Goal: Task Accomplishment & Management: Use online tool/utility

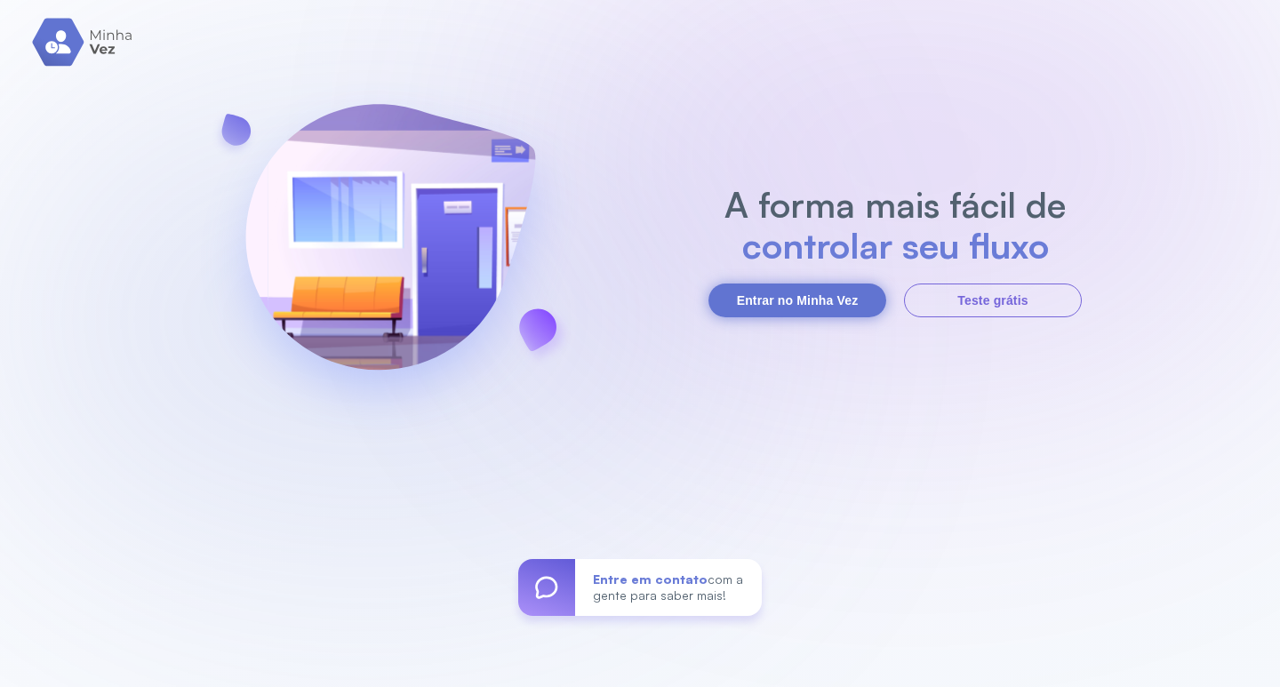
click at [821, 297] on button "Entrar no Minha Vez" at bounding box center [798, 301] width 178 height 34
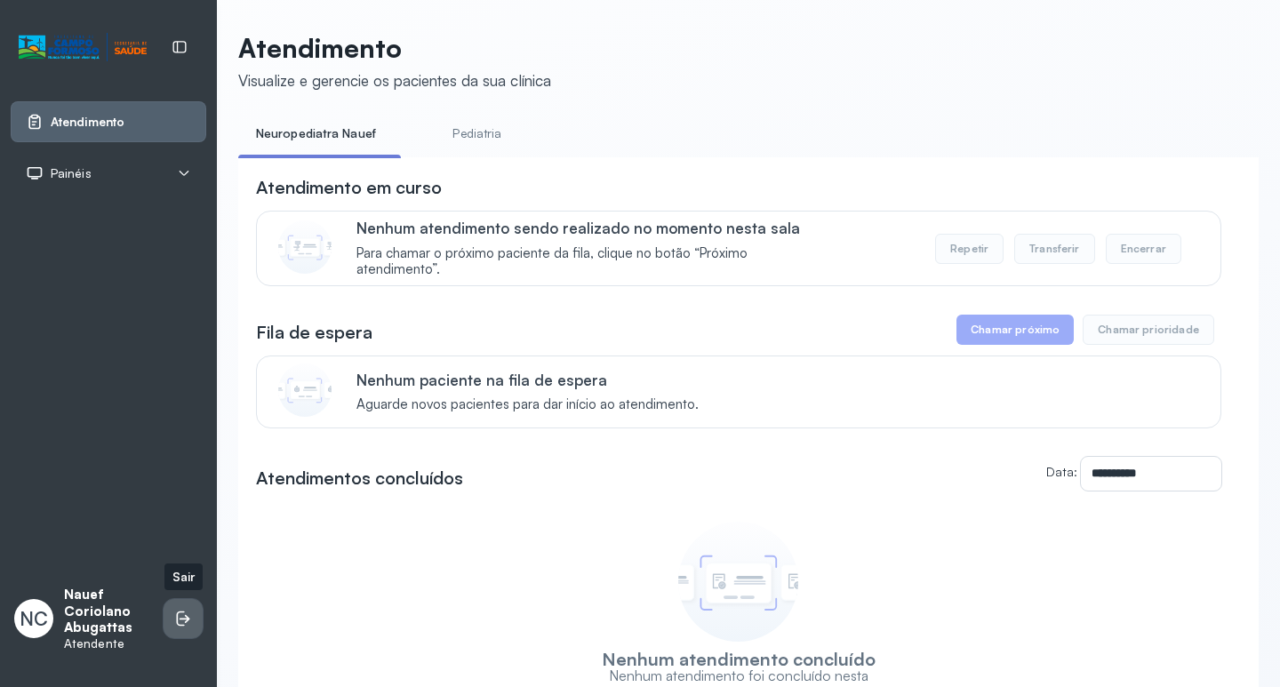
click at [180, 619] on icon at bounding box center [183, 619] width 18 height 18
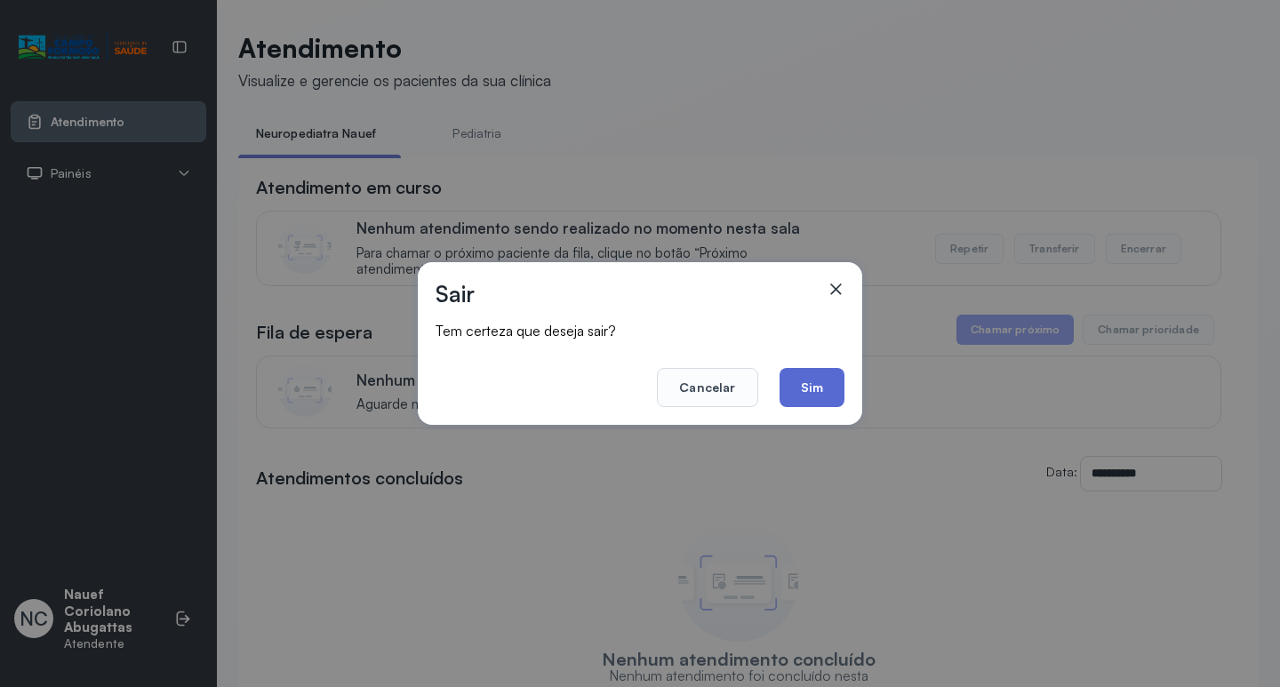
click at [814, 380] on button "Sim" at bounding box center [812, 387] width 65 height 39
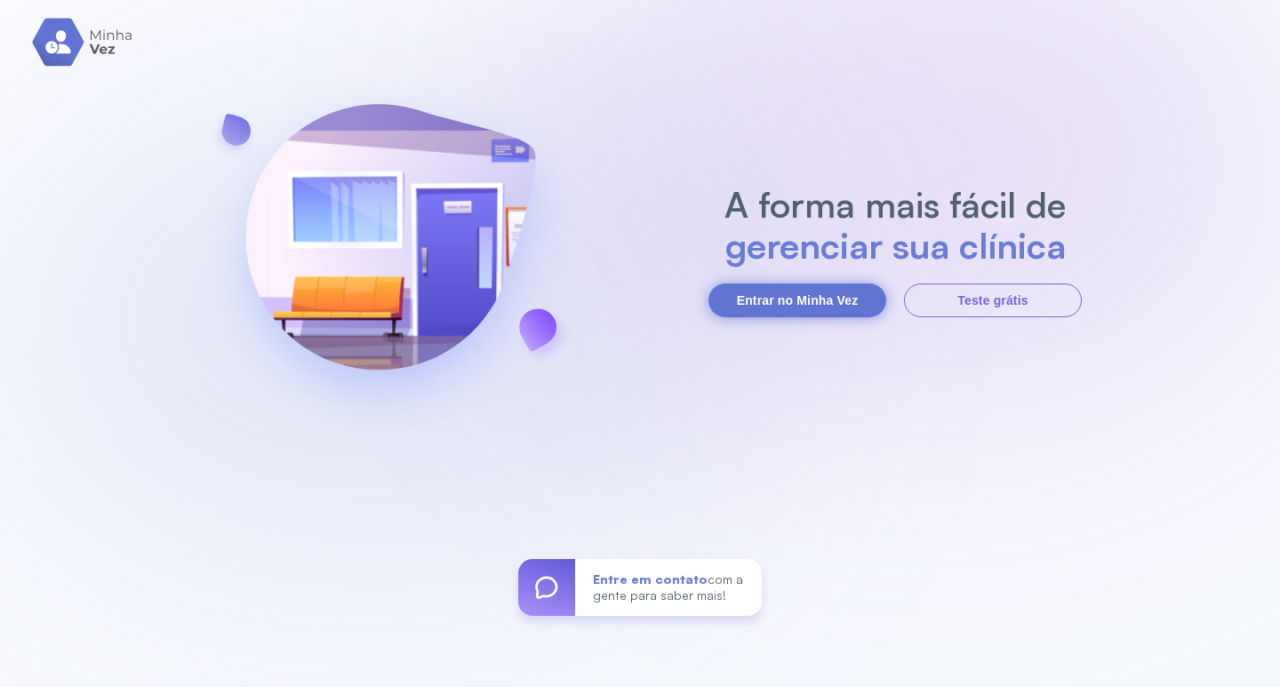
click at [769, 301] on button "Entrar no Minha Vez" at bounding box center [798, 301] width 178 height 34
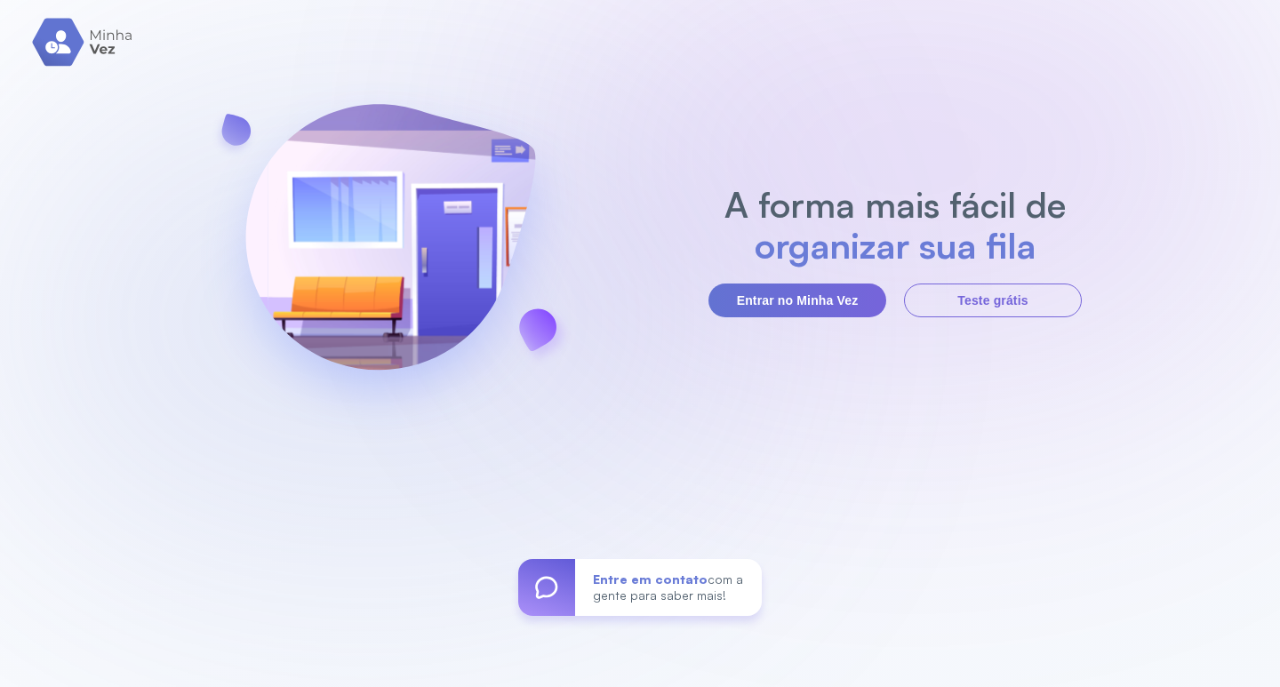
click at [93, 49] on img at bounding box center [83, 42] width 102 height 49
click at [124, 32] on img at bounding box center [83, 42] width 102 height 49
click at [783, 295] on button "Entrar no Minha Vez" at bounding box center [798, 301] width 178 height 34
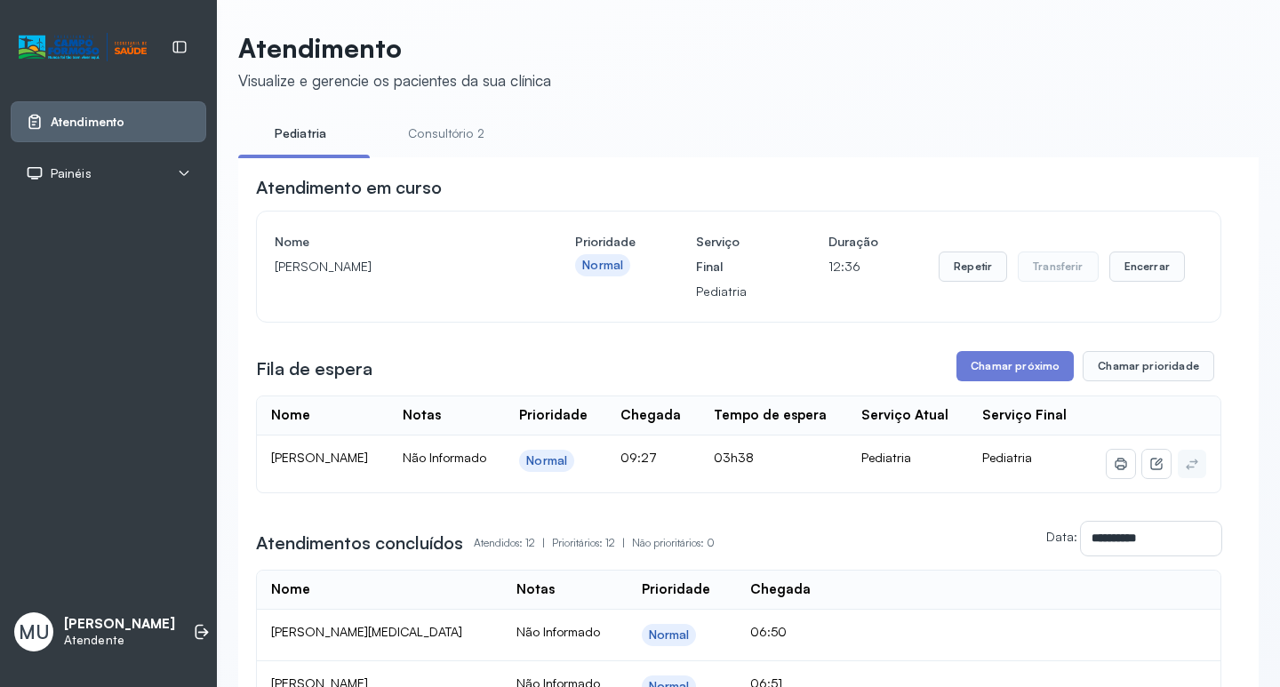
click at [453, 127] on link "Consultório 2" at bounding box center [446, 133] width 124 height 29
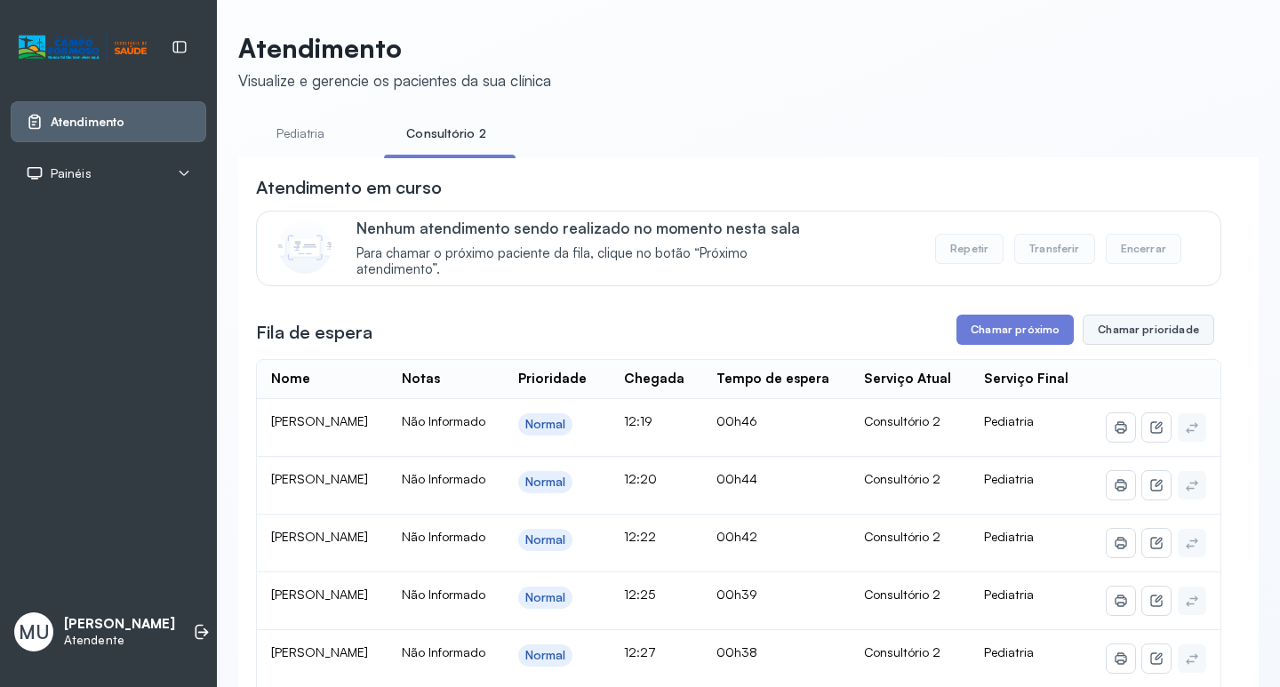
click at [1134, 323] on button "Chamar prioridade" at bounding box center [1149, 330] width 132 height 30
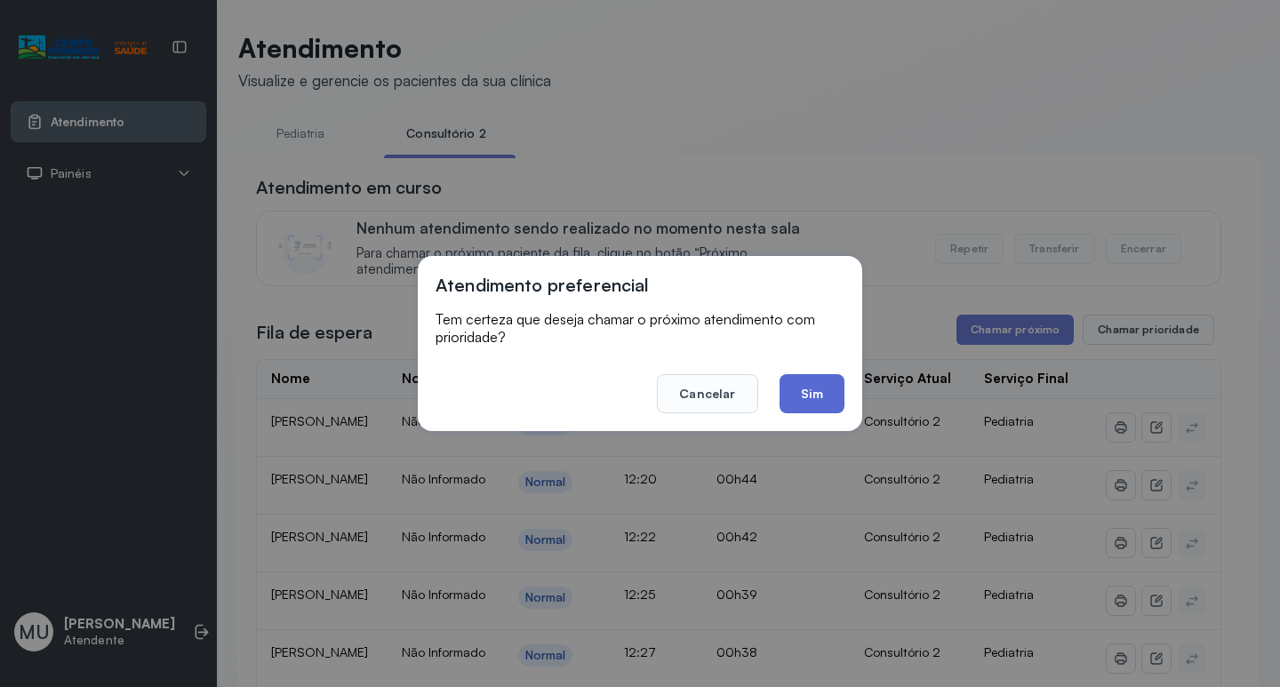
click at [814, 381] on button "Sim" at bounding box center [812, 393] width 65 height 39
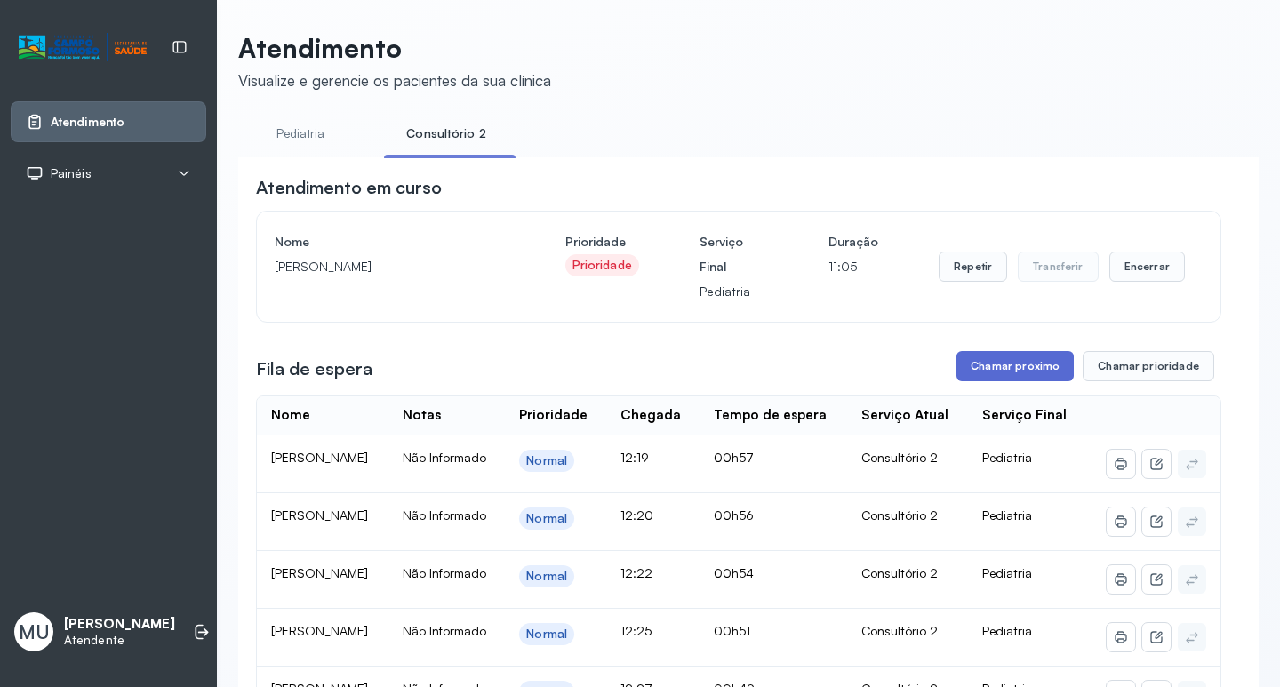
click at [1010, 368] on button "Chamar próximo" at bounding box center [1015, 366] width 117 height 30
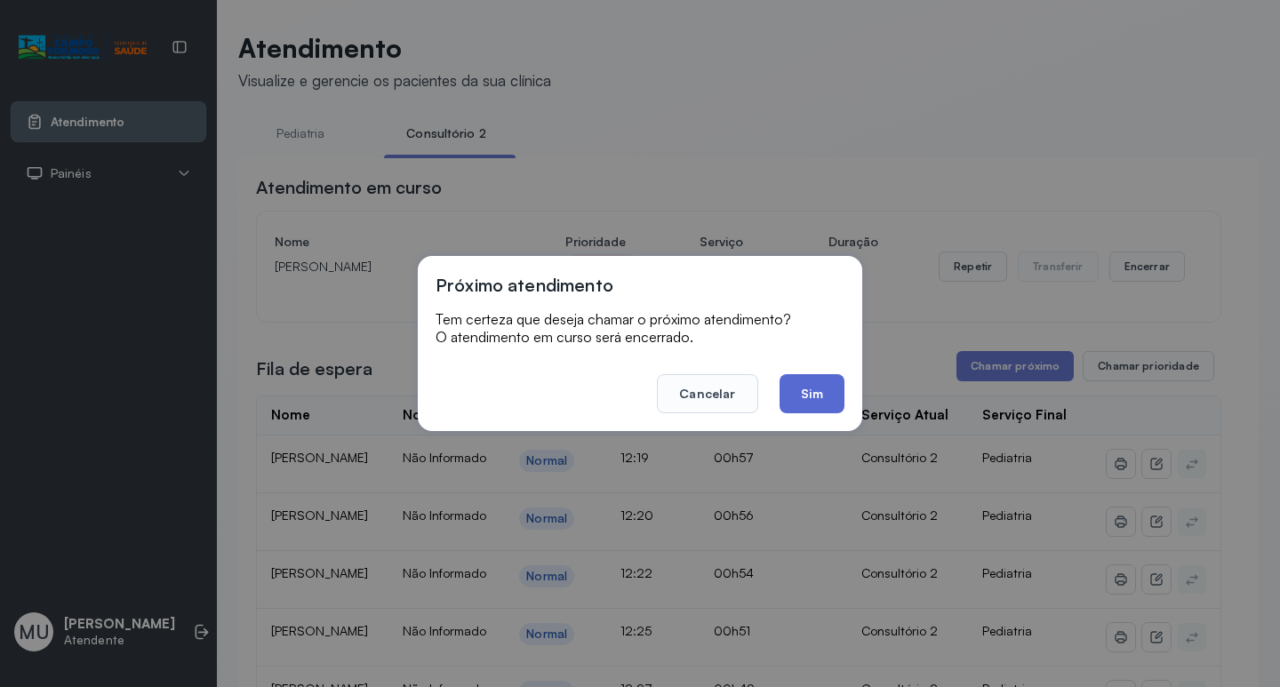
click at [816, 387] on button "Sim" at bounding box center [812, 393] width 65 height 39
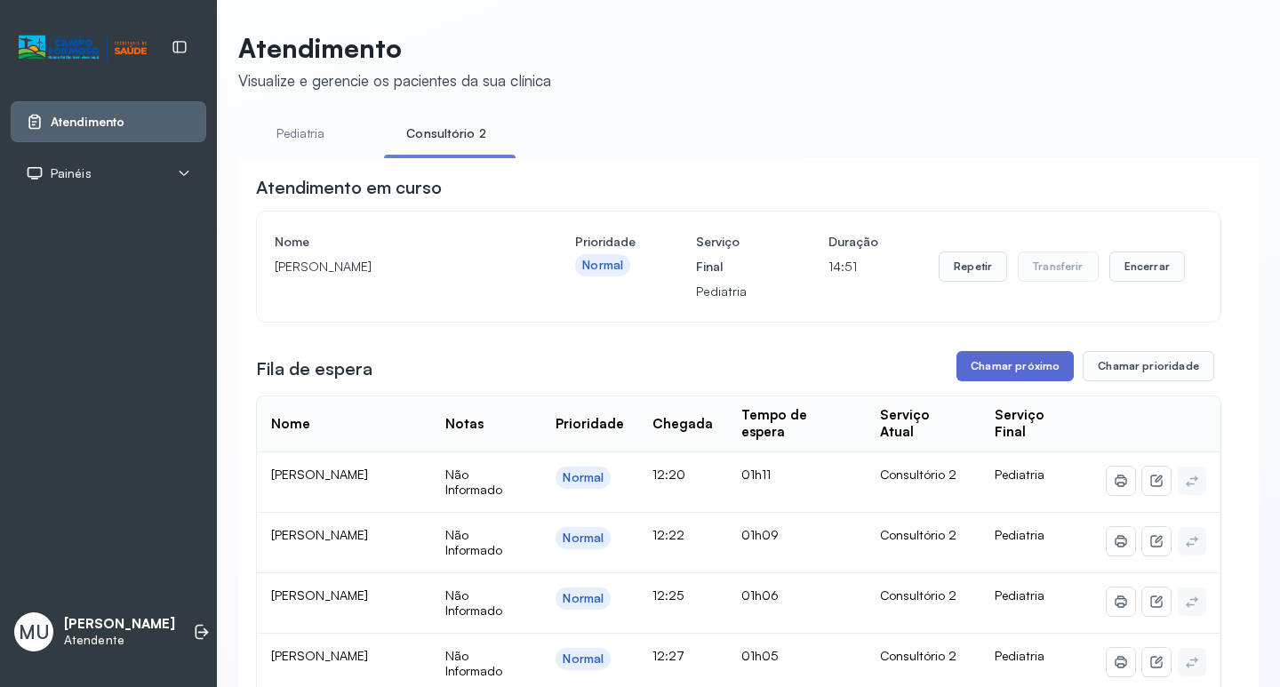
click at [990, 369] on button "Chamar próximo" at bounding box center [1015, 366] width 117 height 30
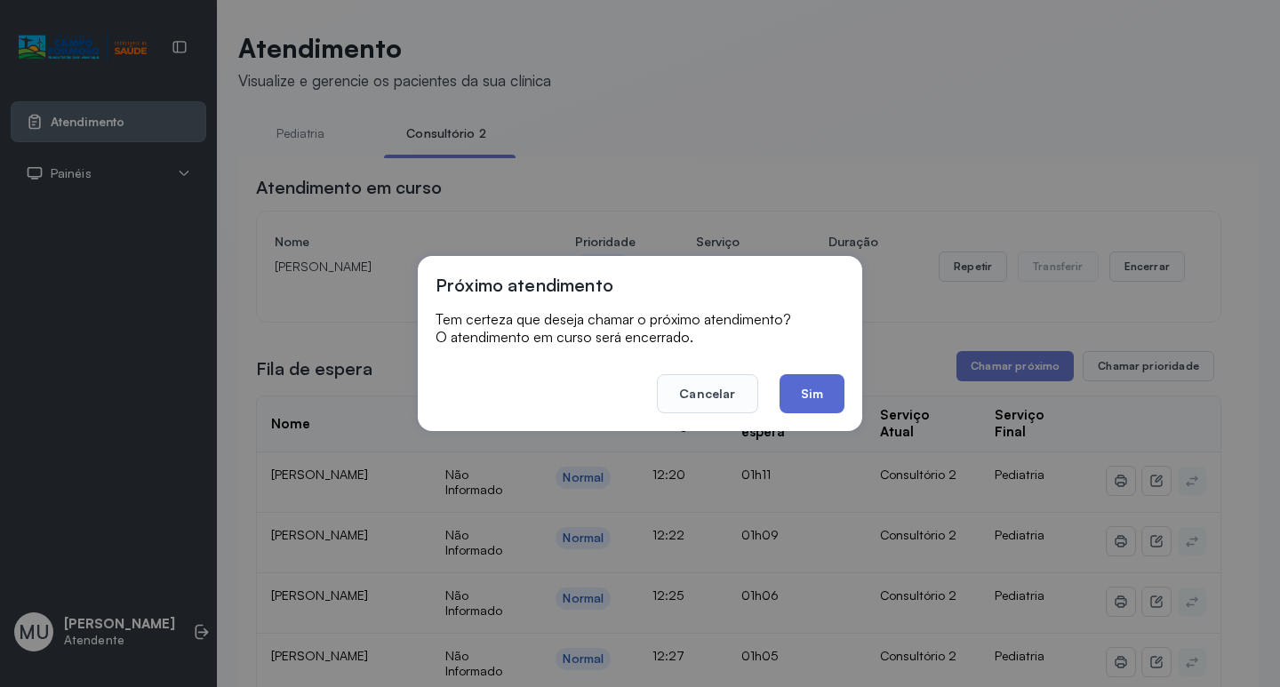
click at [811, 390] on button "Sim" at bounding box center [812, 393] width 65 height 39
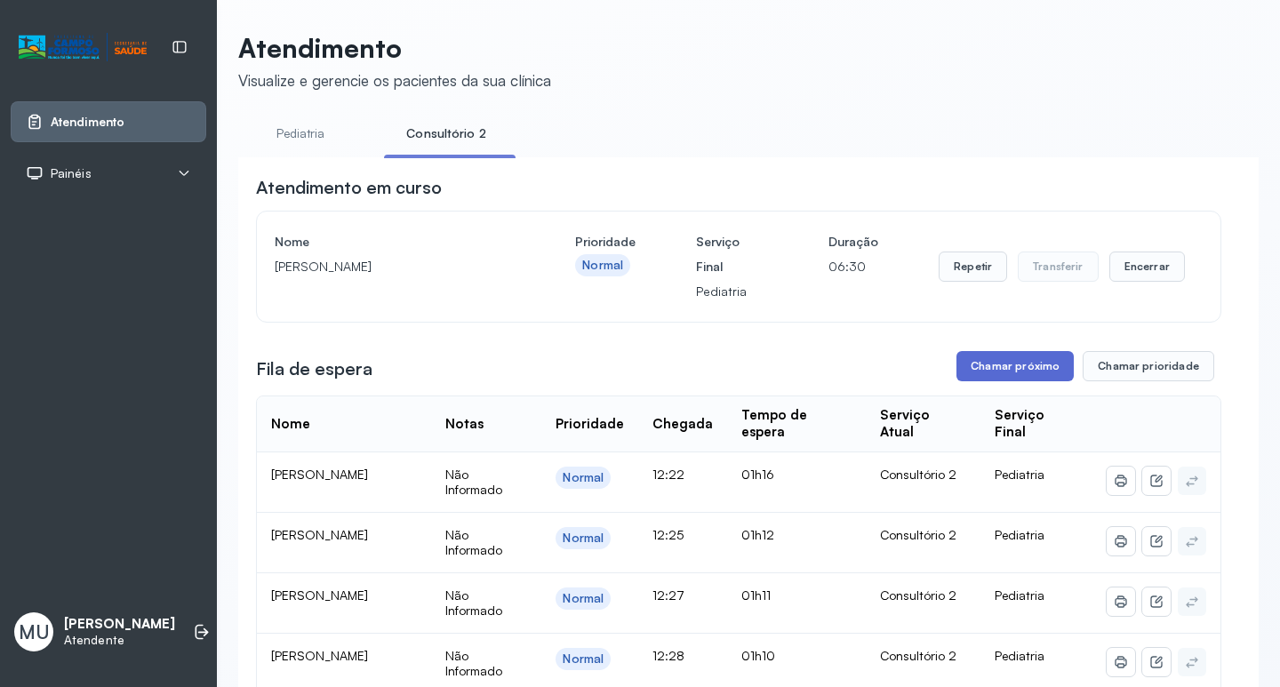
click at [1009, 370] on button "Chamar próximo" at bounding box center [1015, 366] width 117 height 30
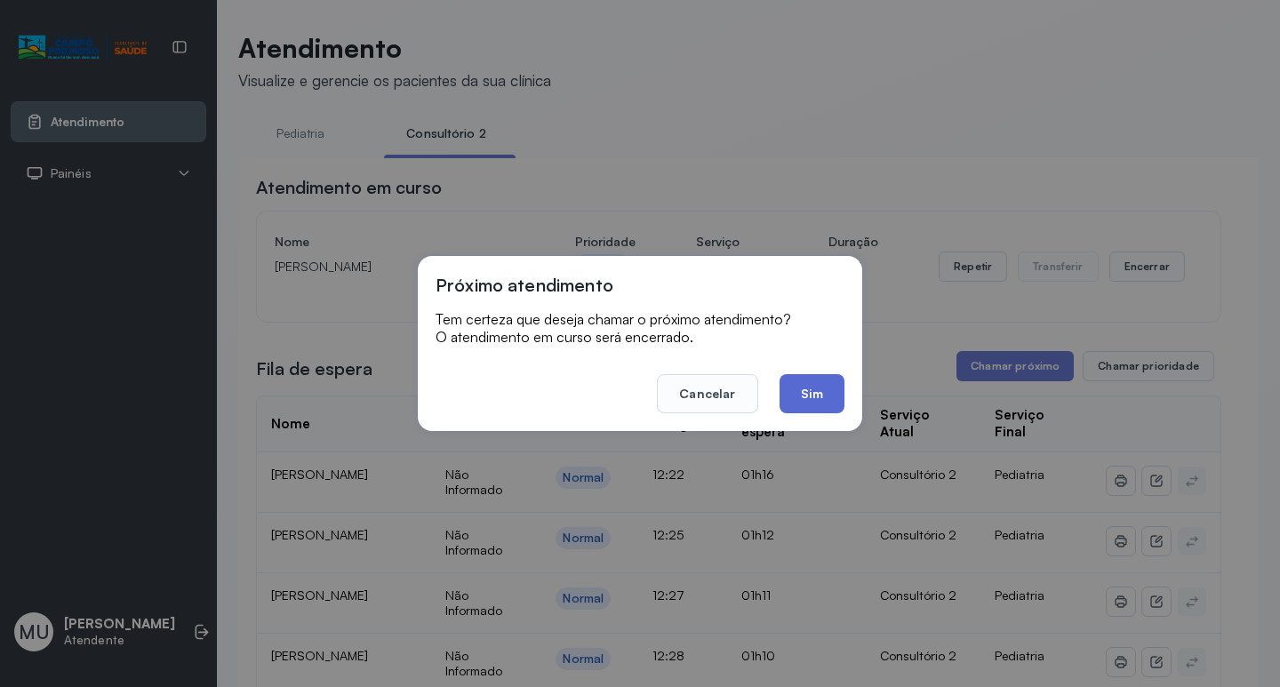
click at [809, 387] on button "Sim" at bounding box center [812, 393] width 65 height 39
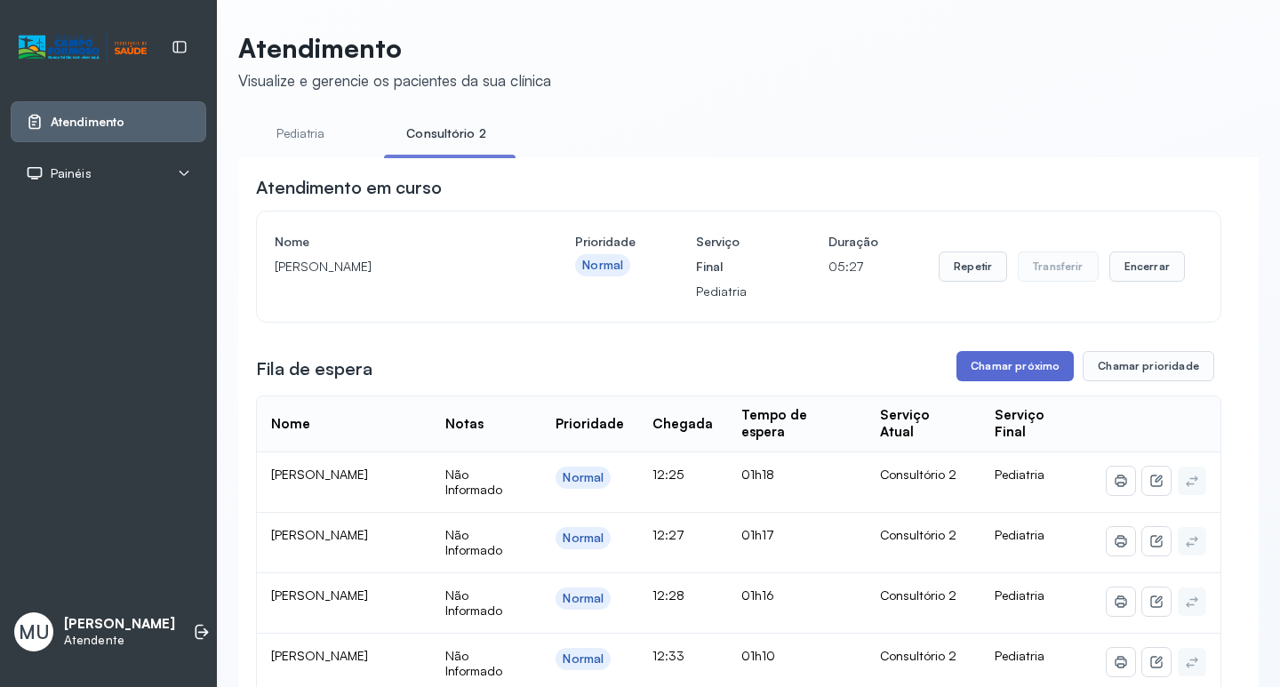
click at [1006, 366] on button "Chamar próximo" at bounding box center [1015, 366] width 117 height 30
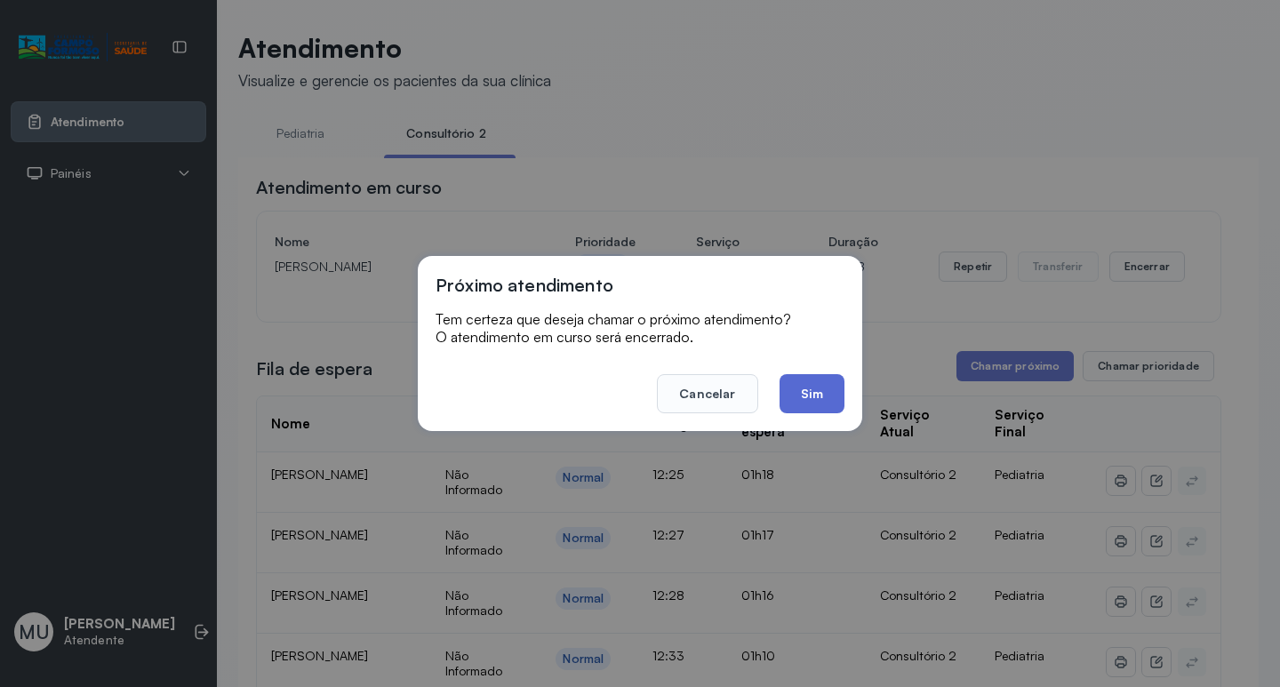
click at [824, 386] on button "Sim" at bounding box center [812, 393] width 65 height 39
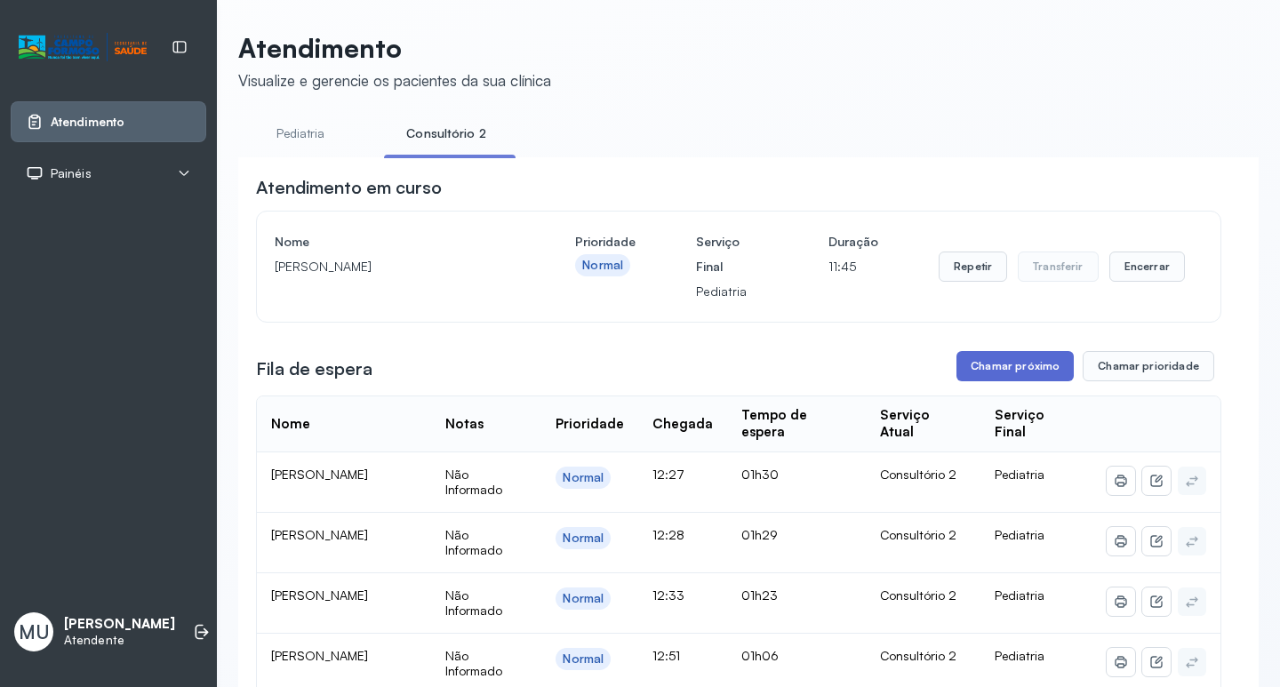
click at [982, 372] on button "Chamar próximo" at bounding box center [1015, 366] width 117 height 30
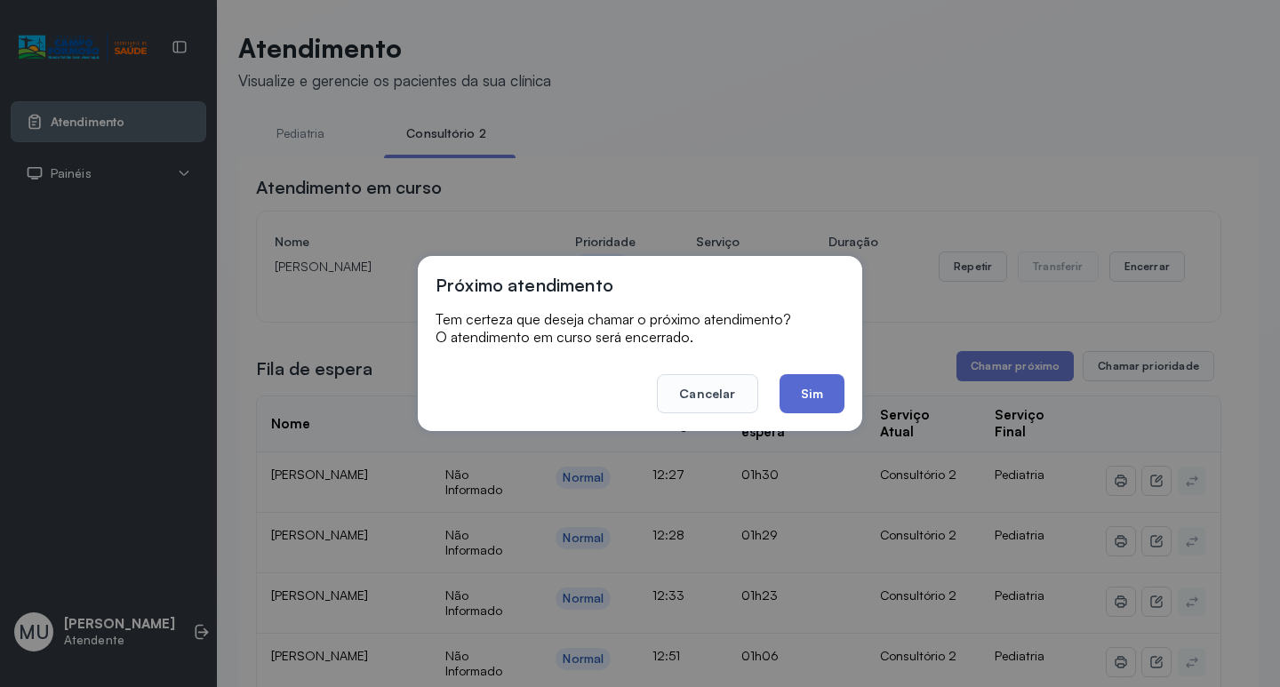
click at [816, 386] on button "Sim" at bounding box center [812, 393] width 65 height 39
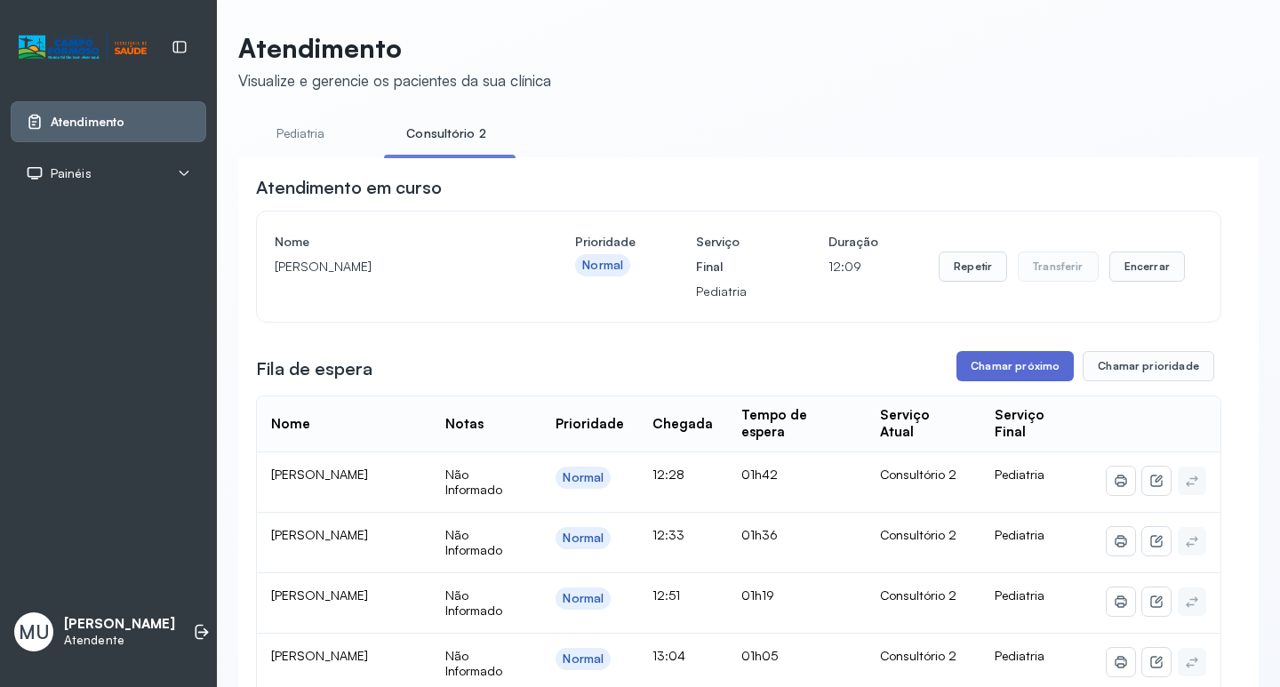
click at [1001, 365] on button "Chamar próximo" at bounding box center [1015, 366] width 117 height 30
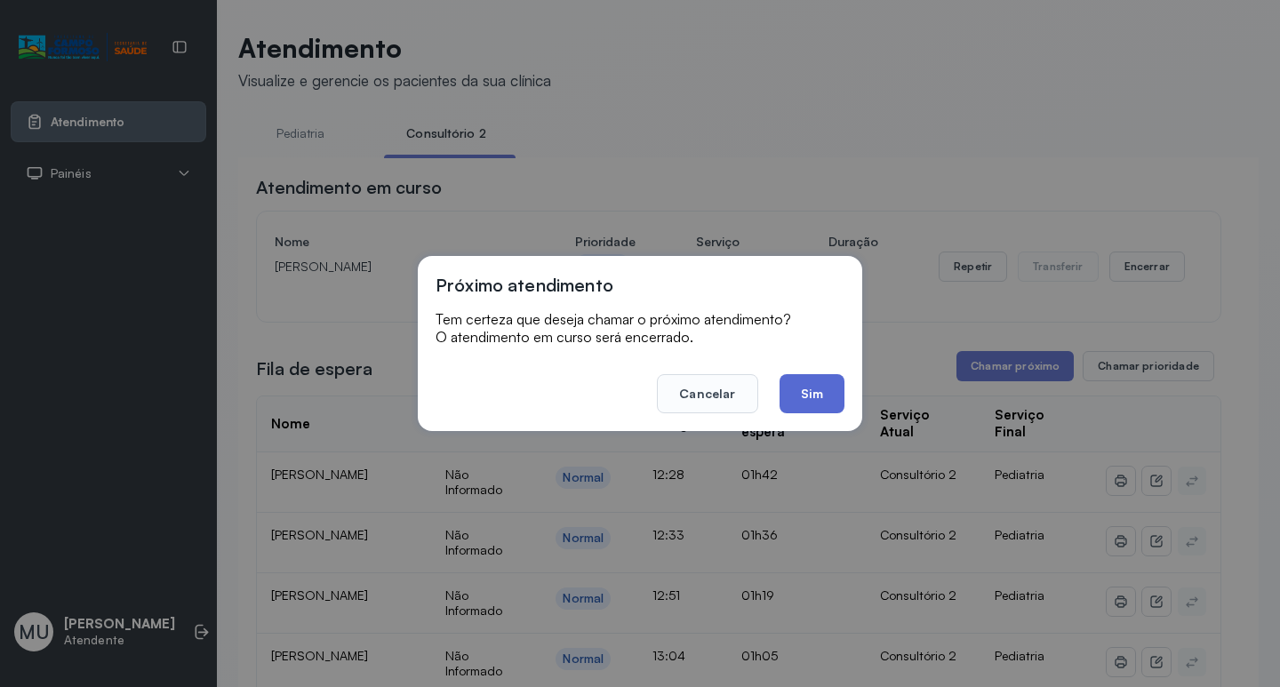
click at [812, 391] on button "Sim" at bounding box center [812, 393] width 65 height 39
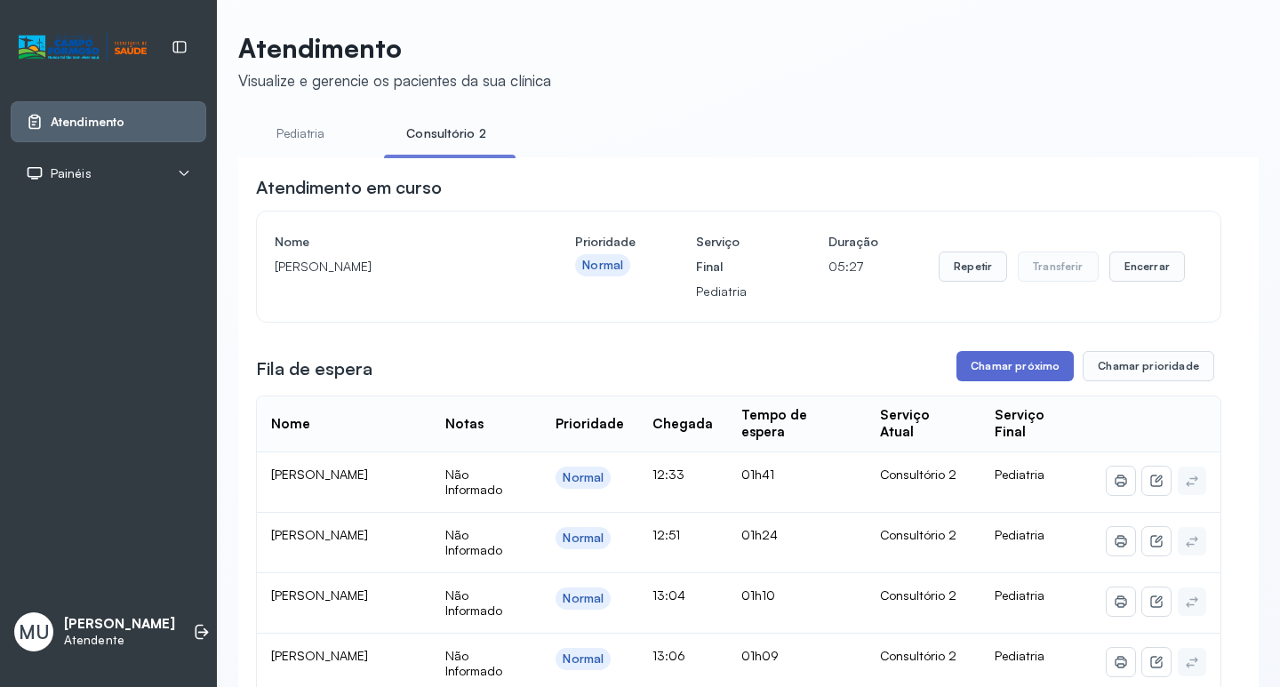
click at [987, 361] on button "Chamar próximo" at bounding box center [1015, 366] width 117 height 30
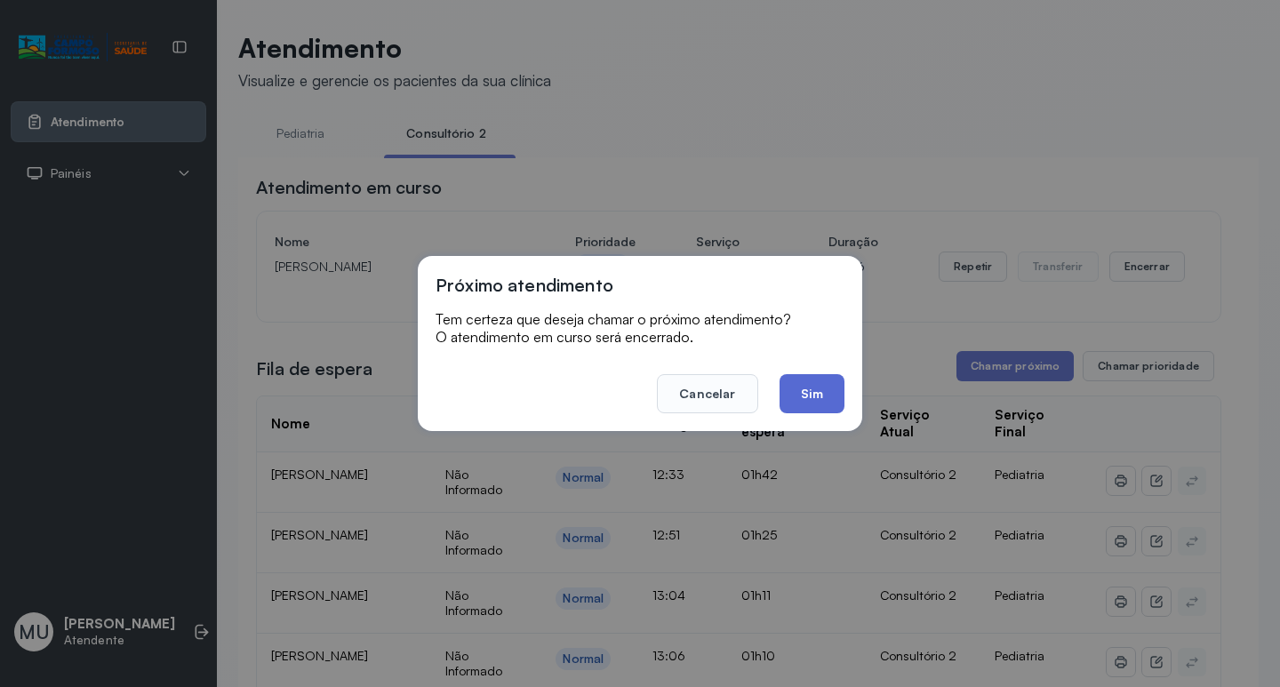
click at [809, 383] on button "Sim" at bounding box center [812, 393] width 65 height 39
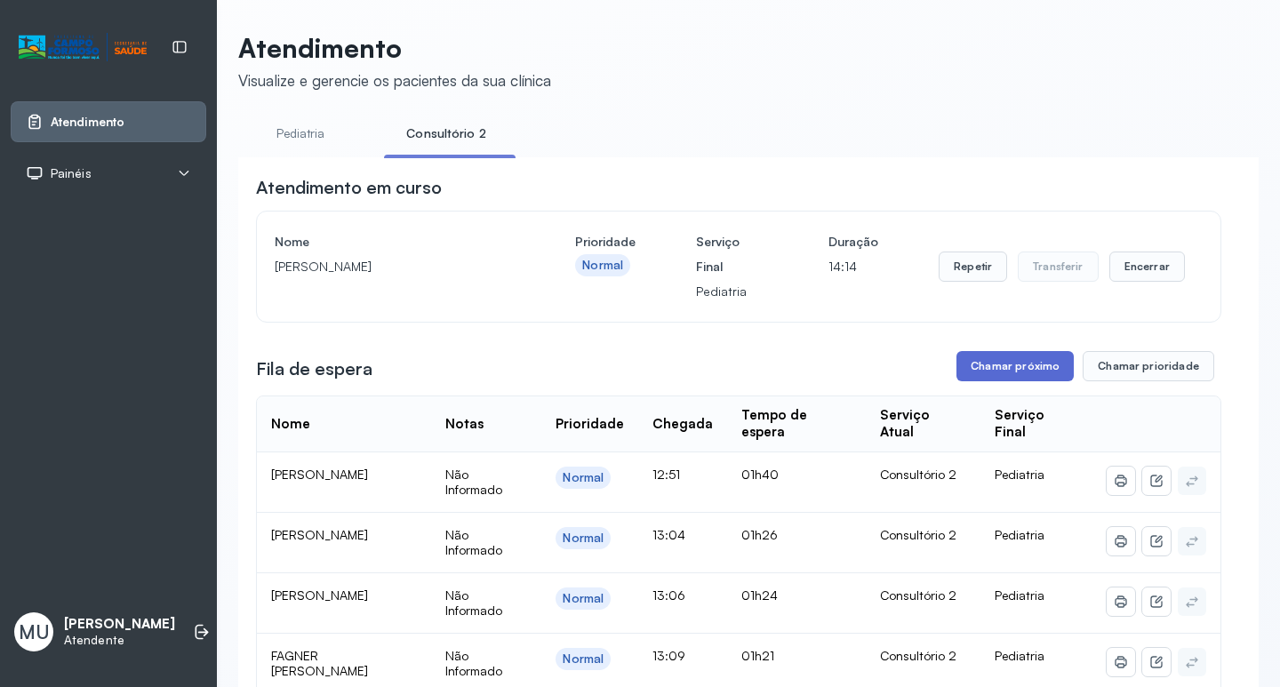
click at [996, 366] on button "Chamar próximo" at bounding box center [1015, 366] width 117 height 30
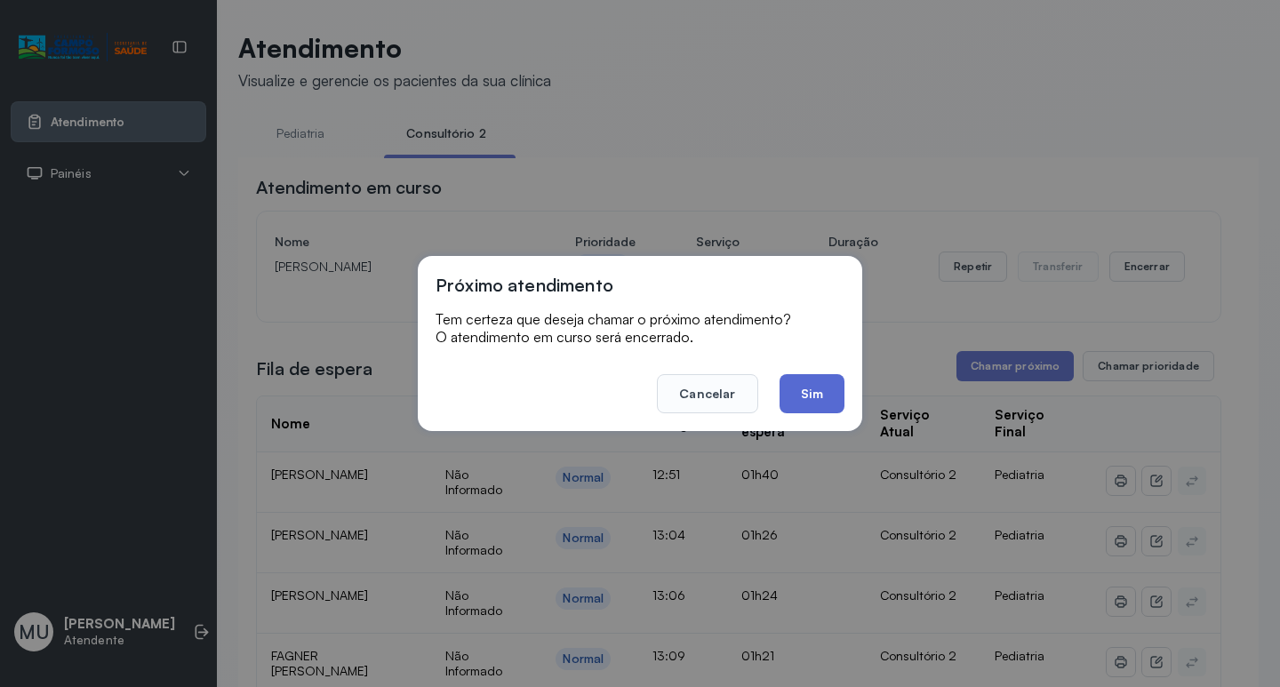
click at [800, 391] on button "Sim" at bounding box center [812, 393] width 65 height 39
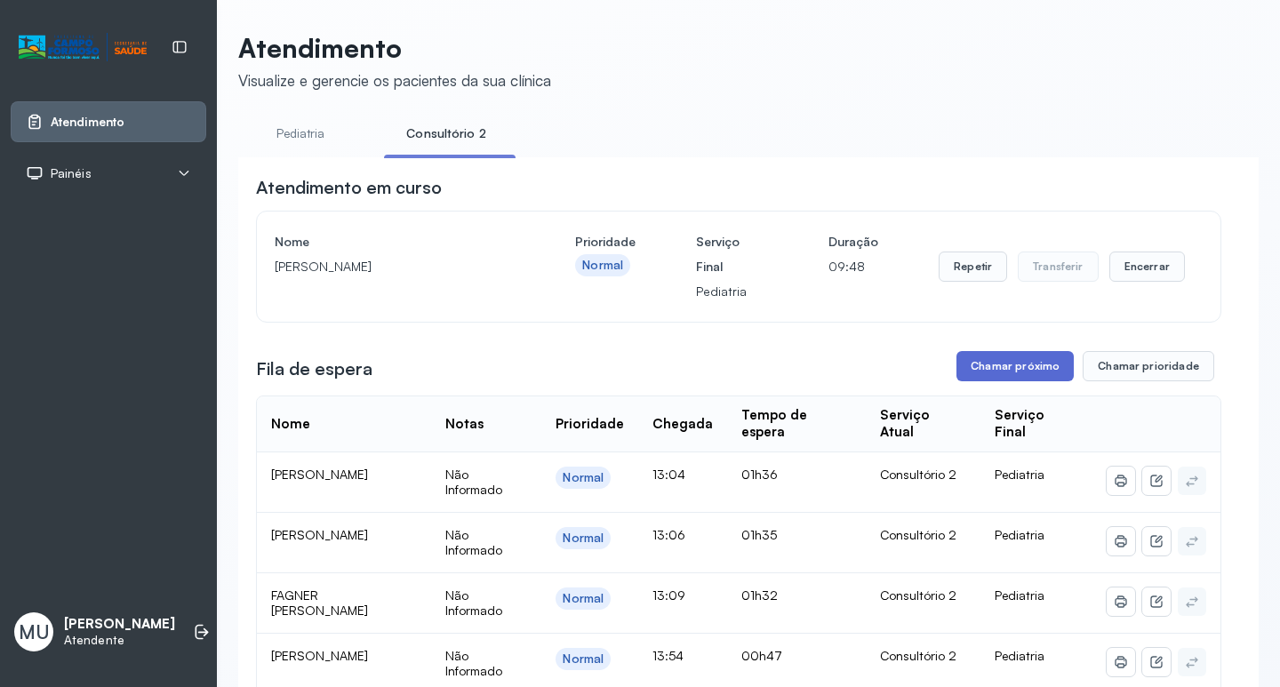
click at [999, 367] on button "Chamar próximo" at bounding box center [1015, 366] width 117 height 30
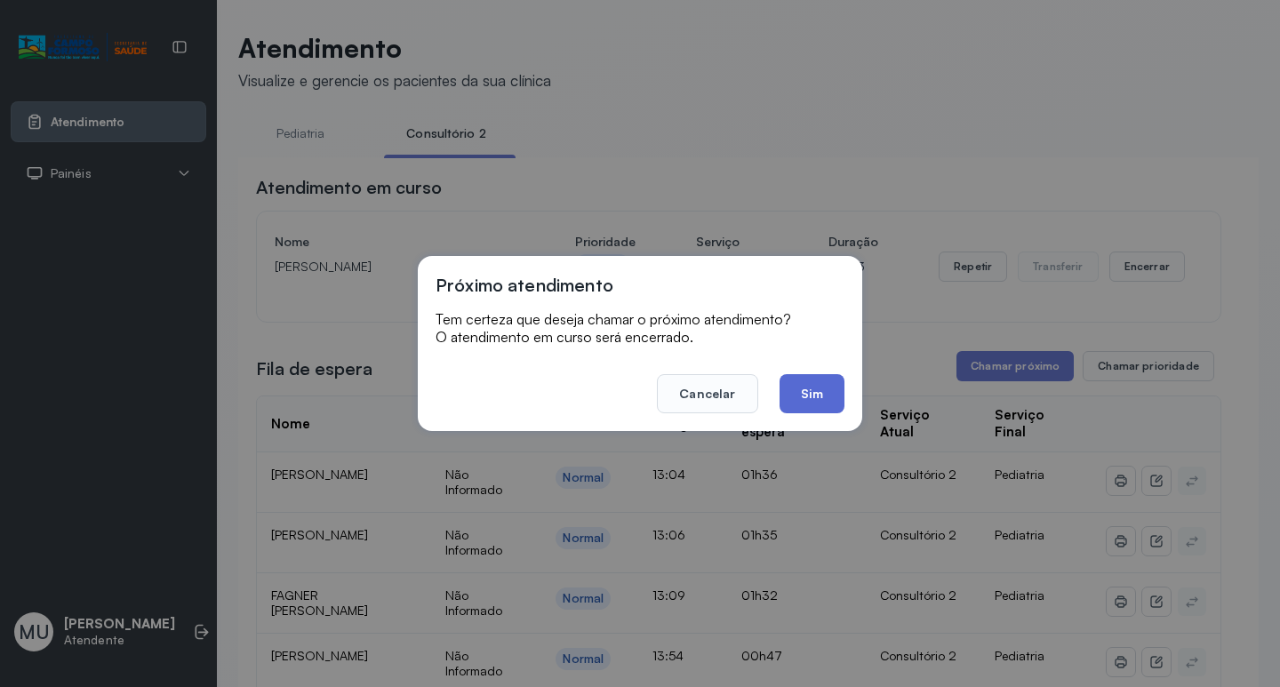
click at [822, 397] on button "Sim" at bounding box center [812, 393] width 65 height 39
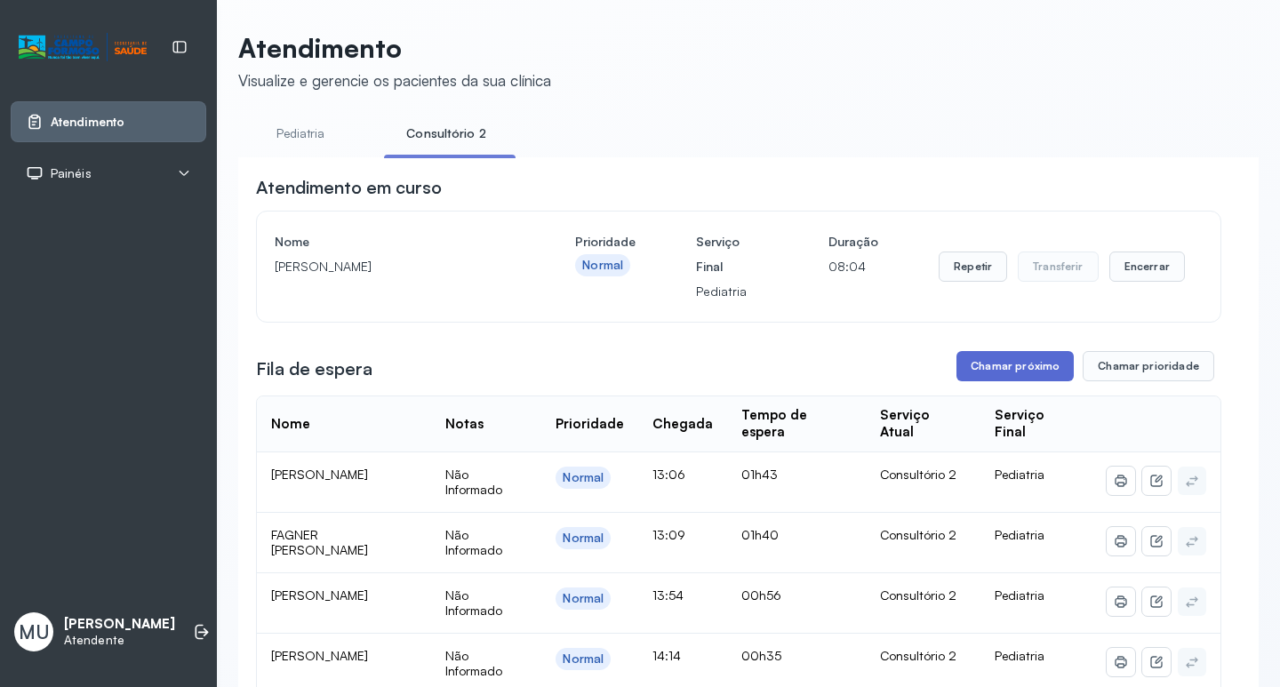
click at [990, 374] on button "Chamar próximo" at bounding box center [1015, 366] width 117 height 30
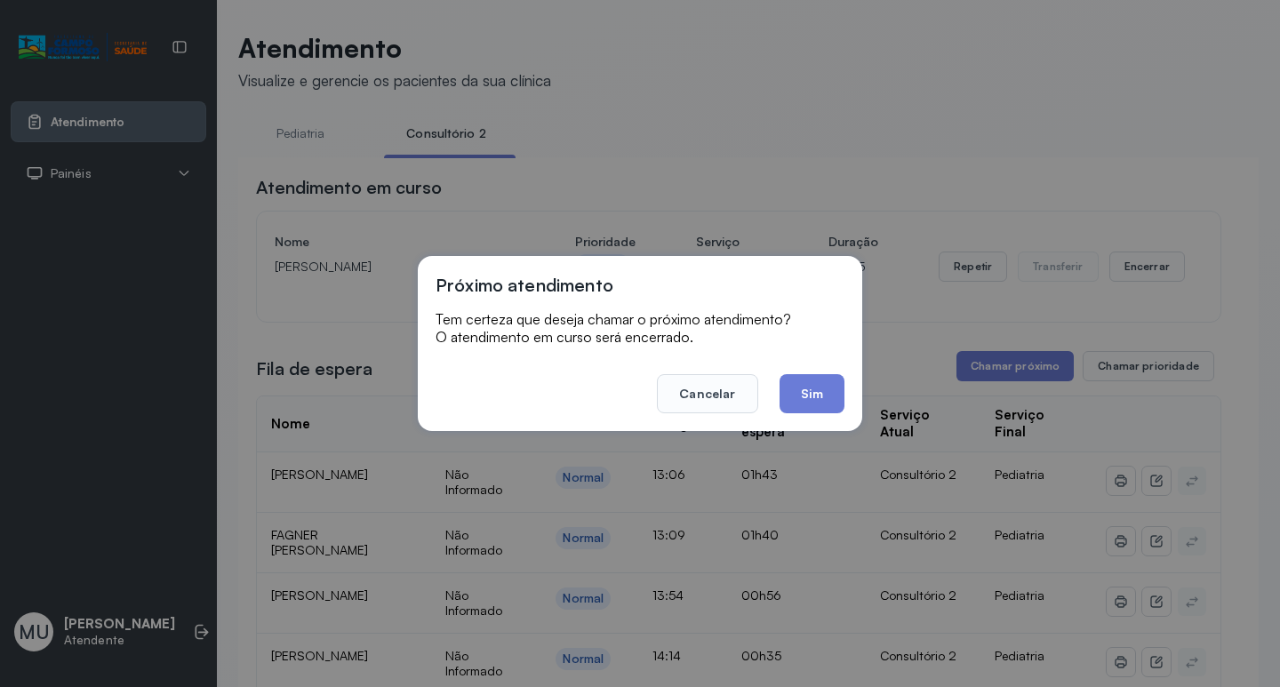
click at [804, 389] on button "Sim" at bounding box center [812, 393] width 65 height 39
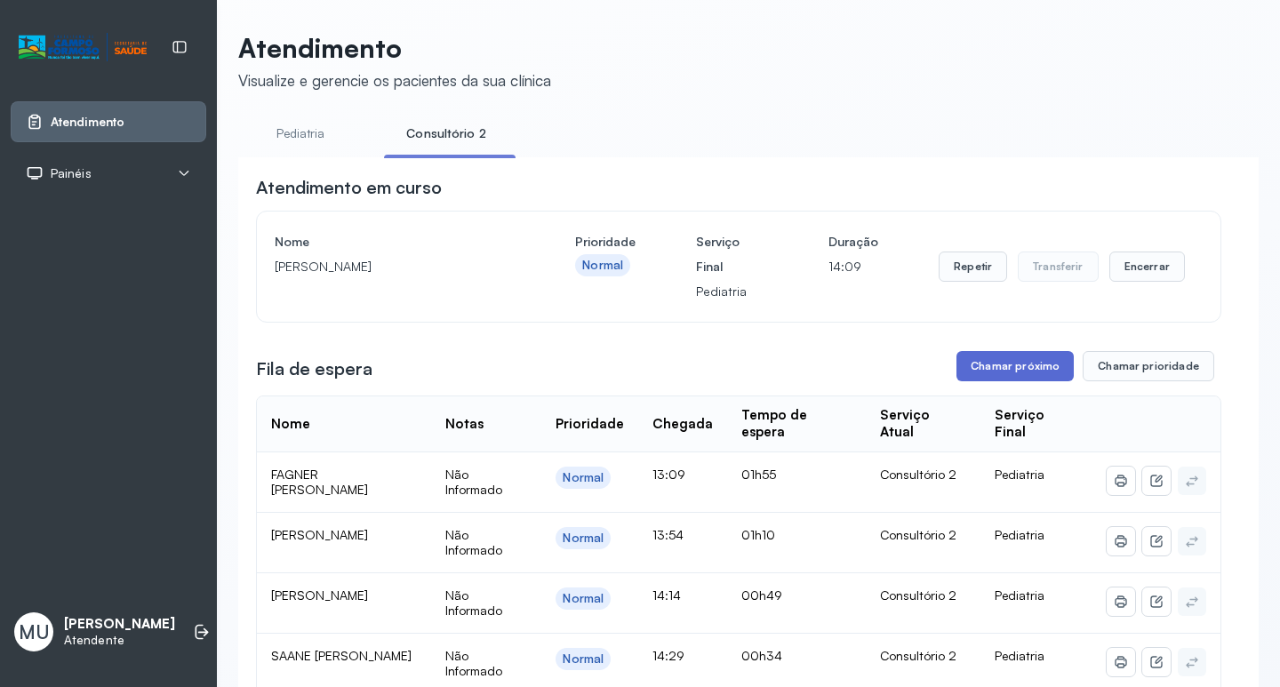
click at [993, 366] on button "Chamar próximo" at bounding box center [1015, 366] width 117 height 30
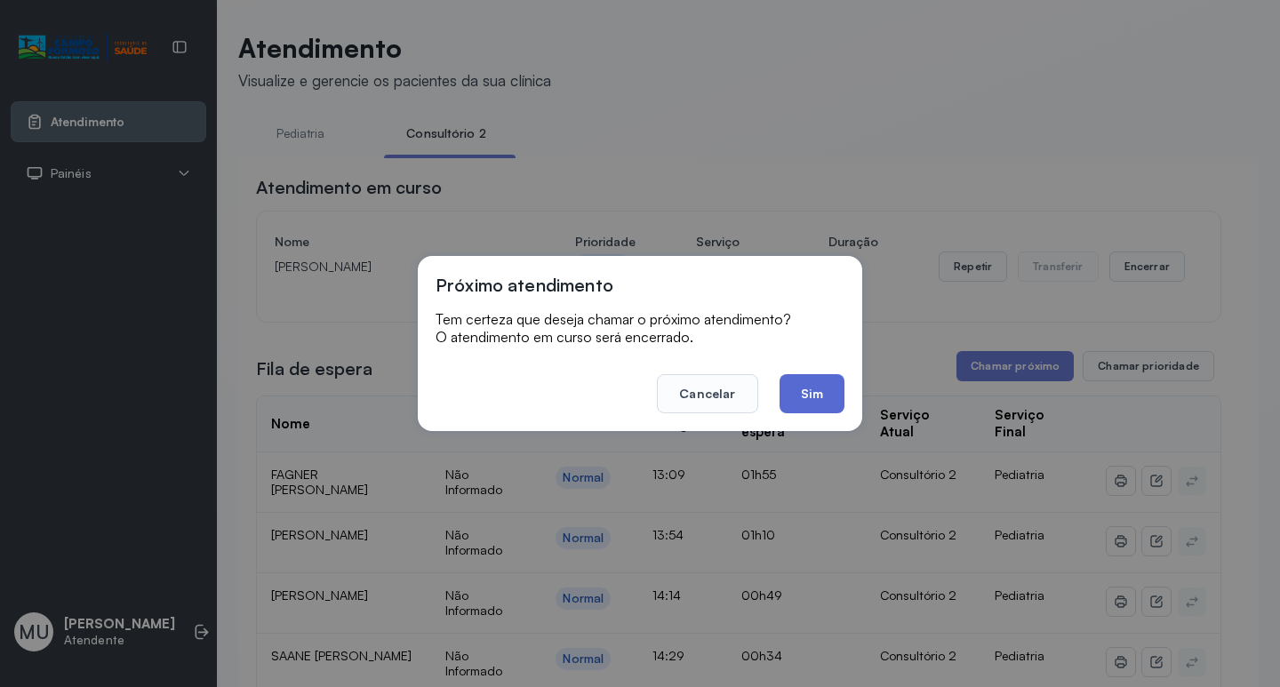
click at [801, 390] on button "Sim" at bounding box center [812, 393] width 65 height 39
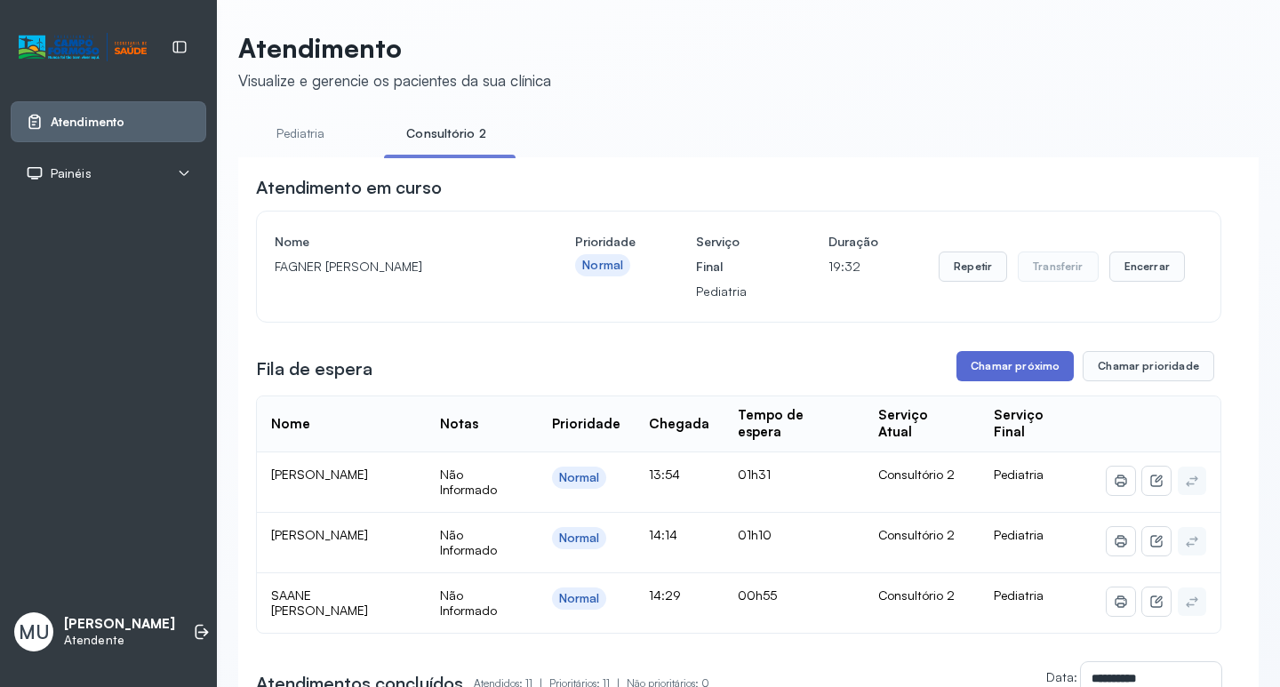
click at [1006, 381] on button "Chamar próximo" at bounding box center [1015, 366] width 117 height 30
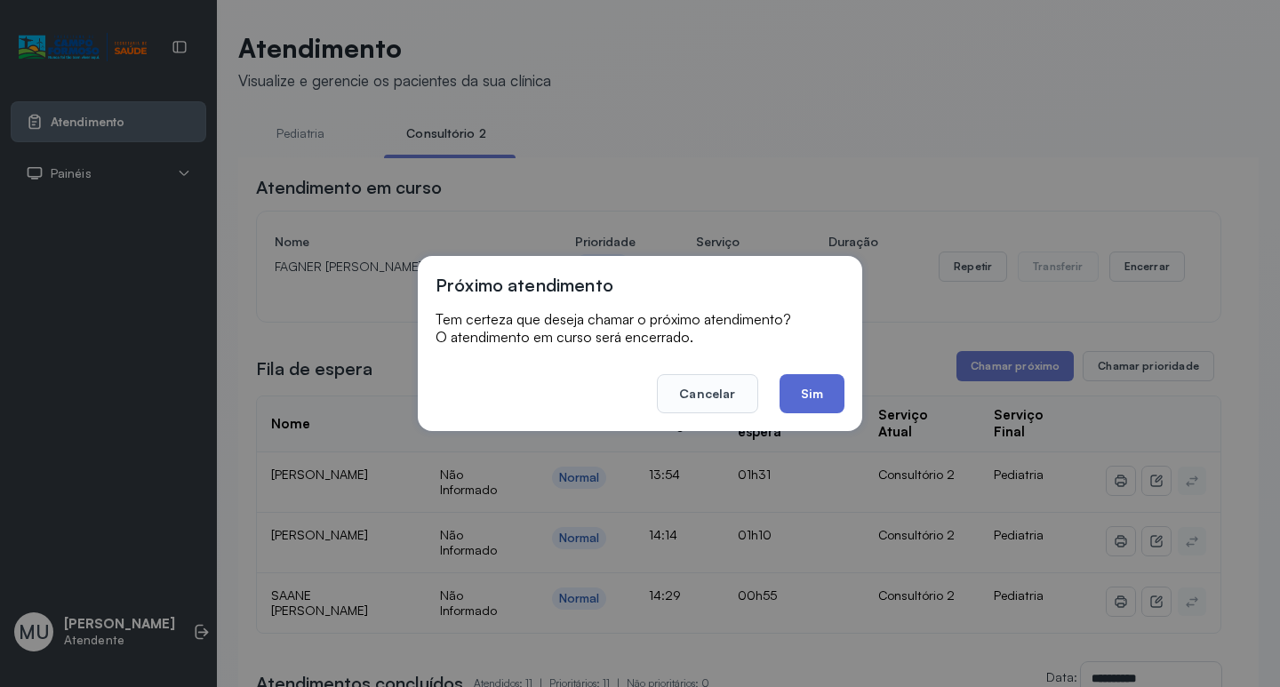
click at [797, 396] on button "Sim" at bounding box center [812, 393] width 65 height 39
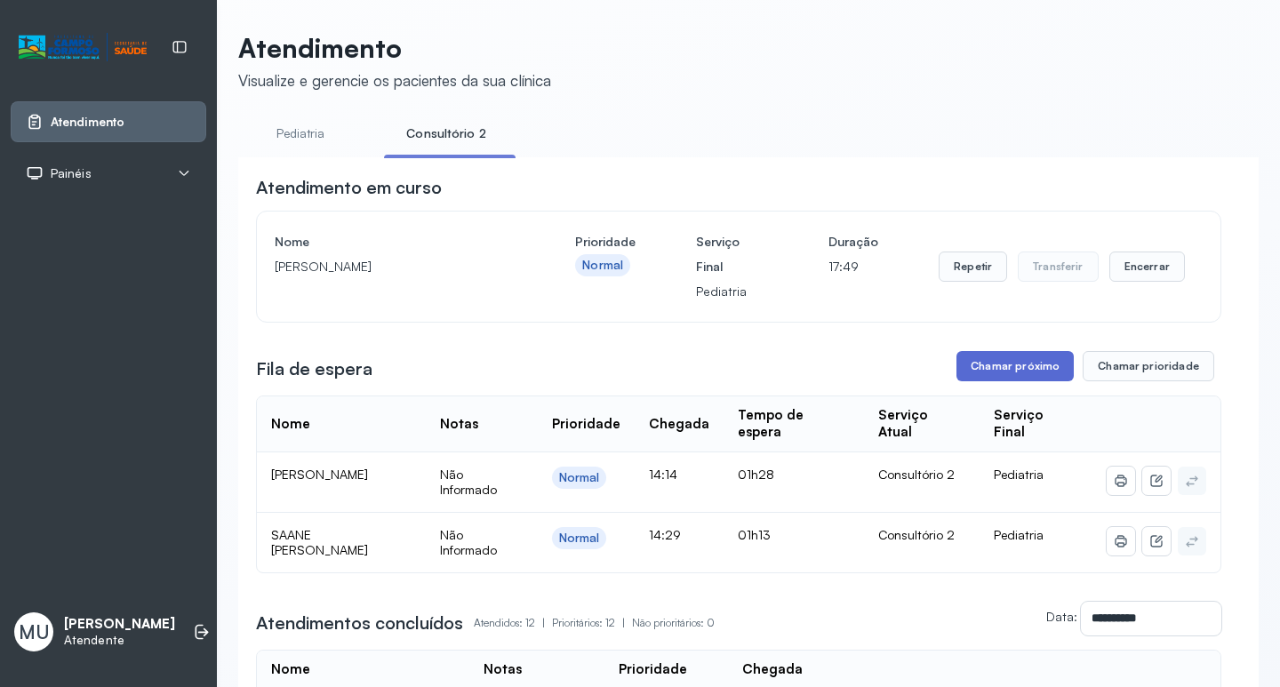
click at [1009, 366] on button "Chamar próximo" at bounding box center [1015, 366] width 117 height 30
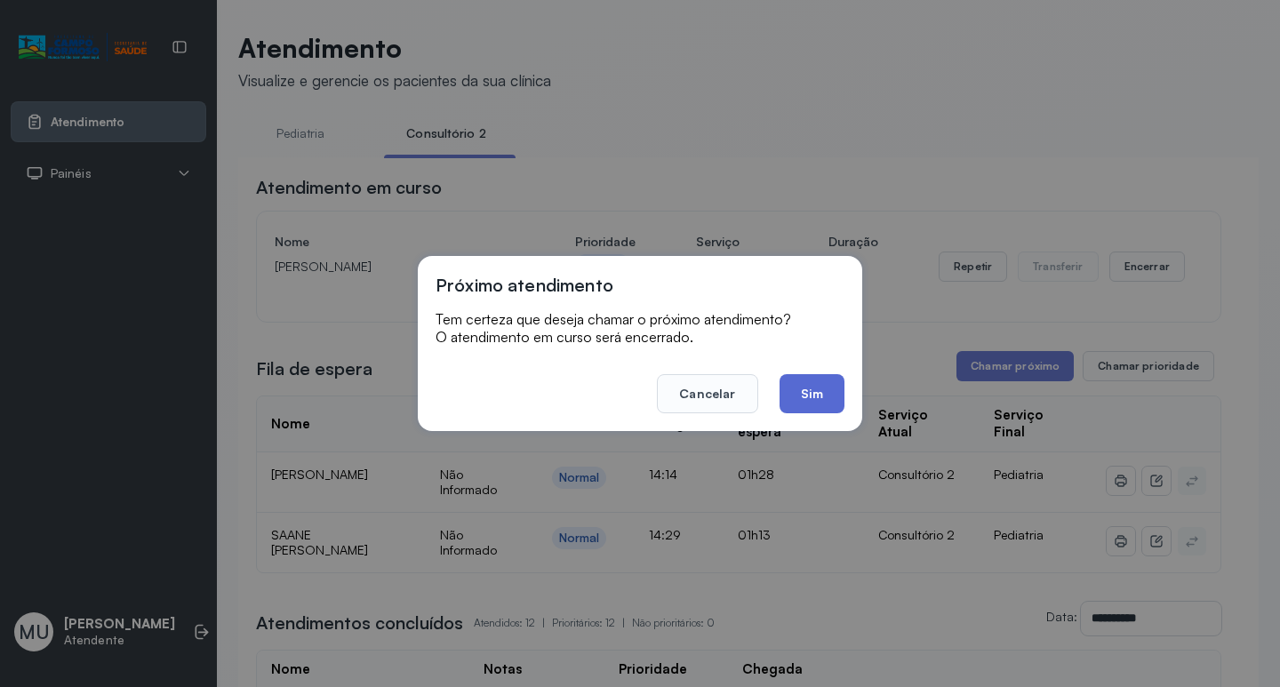
click at [798, 382] on button "Sim" at bounding box center [812, 393] width 65 height 39
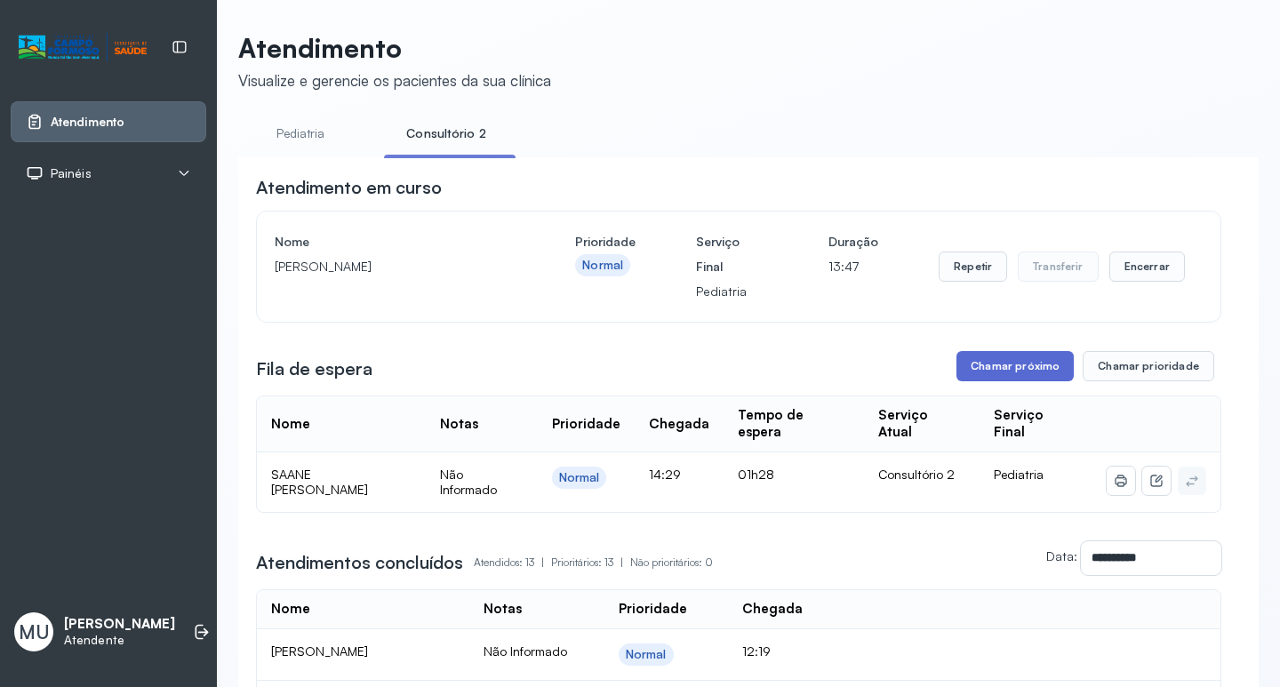
click at [1029, 373] on button "Chamar próximo" at bounding box center [1015, 366] width 117 height 30
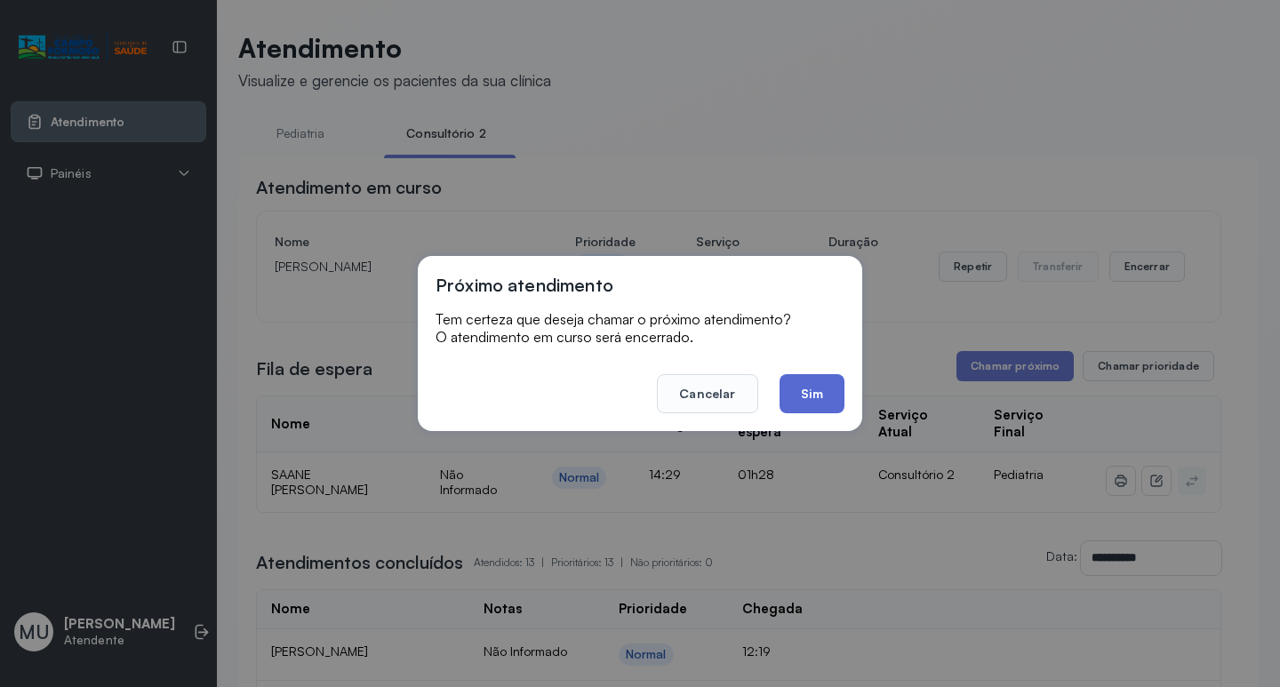
click at [816, 390] on button "Sim" at bounding box center [812, 393] width 65 height 39
